Goal: Check status: Check status

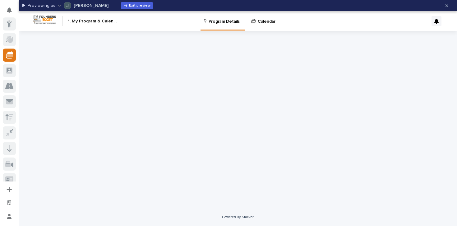
scroll to position [31, 0]
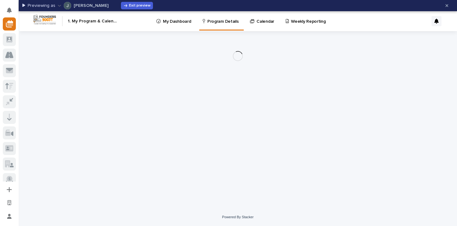
click at [291, 22] on p "Weekly Reporting" at bounding box center [308, 17] width 34 height 13
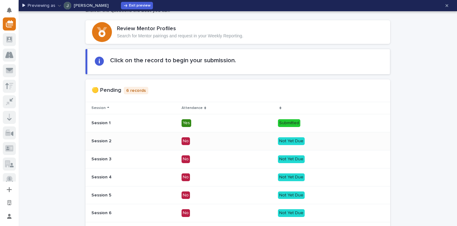
scroll to position [79, 0]
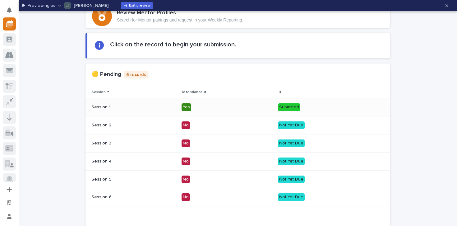
click at [321, 110] on p "Submitted" at bounding box center [329, 107] width 103 height 8
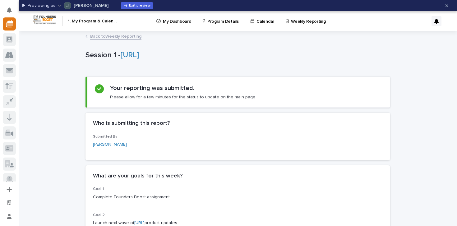
click at [126, 39] on link "Back to Weekly Reporting" at bounding box center [115, 35] width 51 height 7
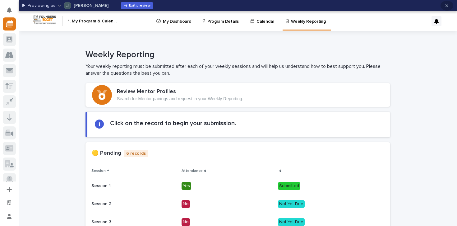
click at [447, 10] on button "button" at bounding box center [446, 6] width 13 height 10
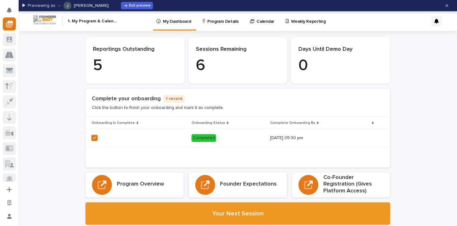
click at [297, 21] on p "Weekly Reporting" at bounding box center [308, 17] width 34 height 13
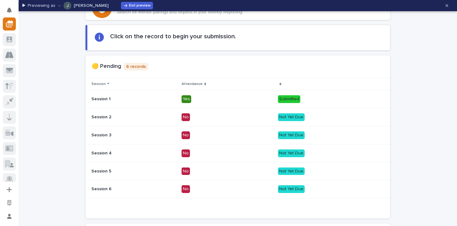
scroll to position [90, 0]
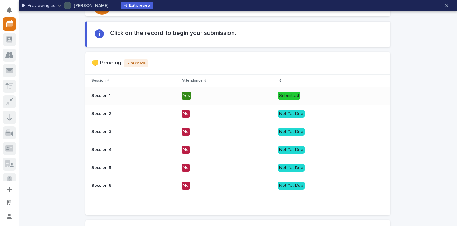
click at [239, 91] on div "Yes" at bounding box center [227, 94] width 92 height 9
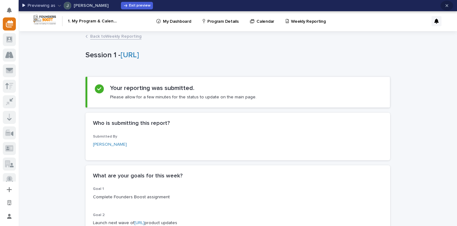
click at [445, 2] on button "button" at bounding box center [446, 6] width 13 height 10
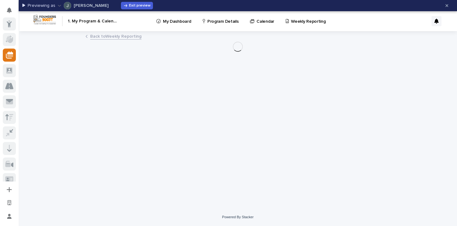
scroll to position [31, 0]
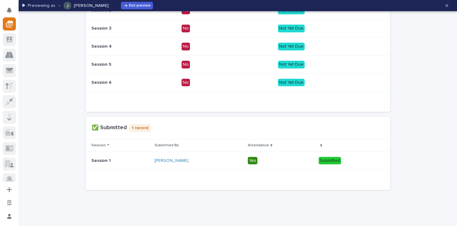
scroll to position [193, 0]
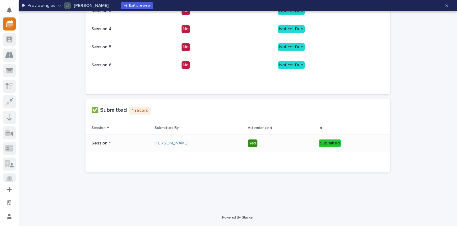
click at [285, 142] on p "Yes" at bounding box center [281, 143] width 66 height 8
